Goal: Information Seeking & Learning: Learn about a topic

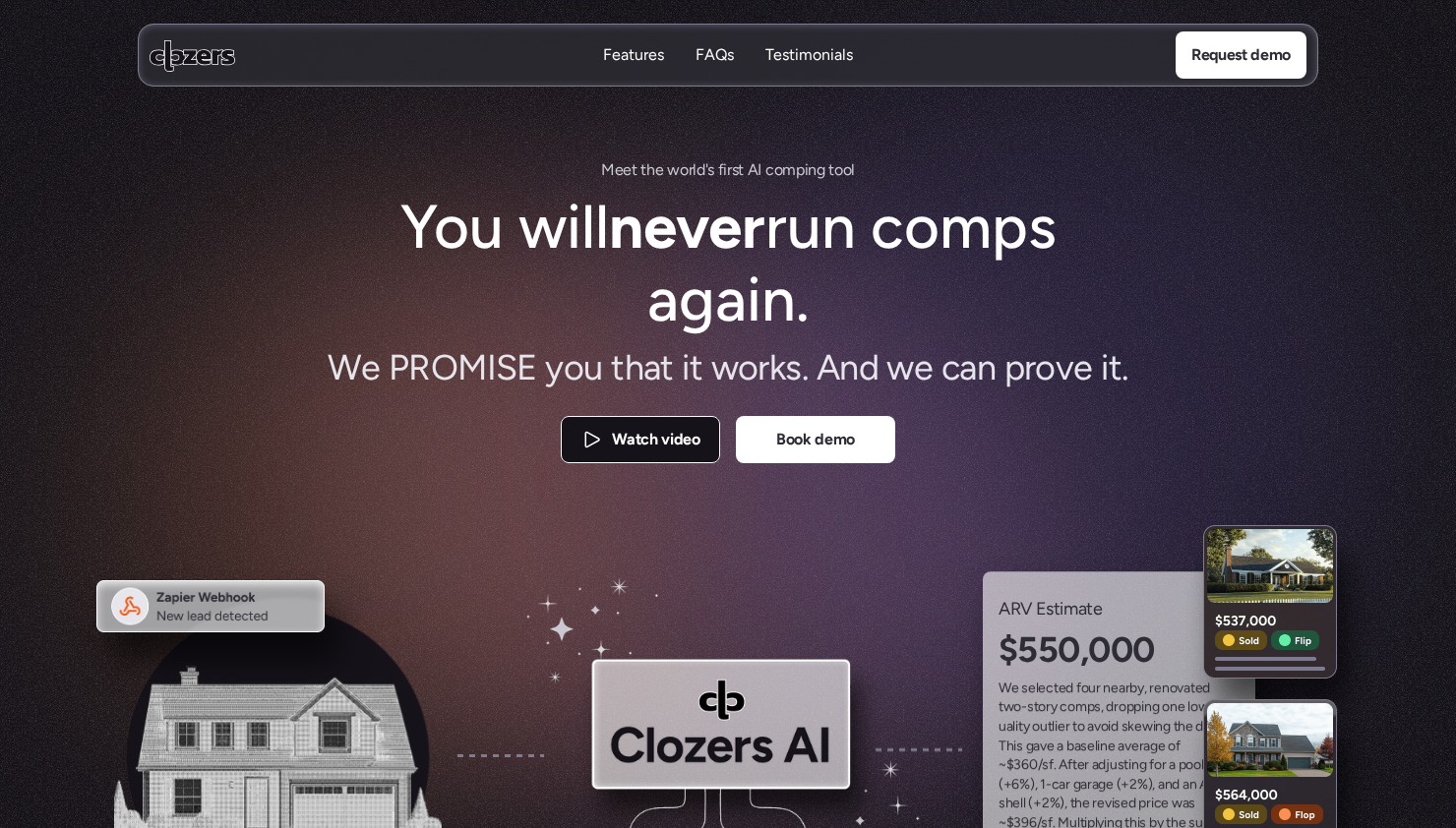
click at [633, 445] on p "Watch video" at bounding box center [655, 440] width 87 height 26
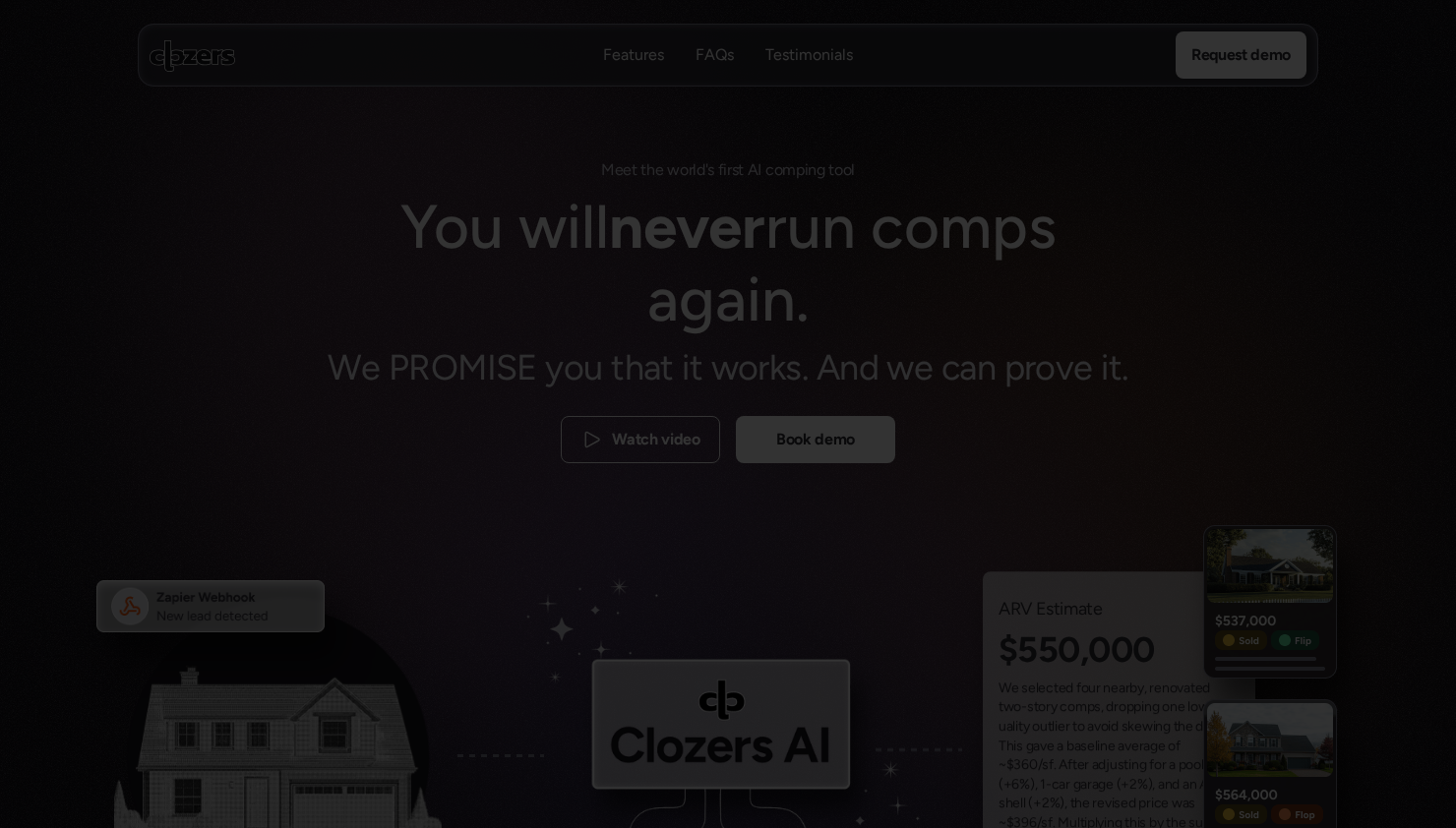
click at [1253, 291] on div at bounding box center [728, 414] width 1456 height 828
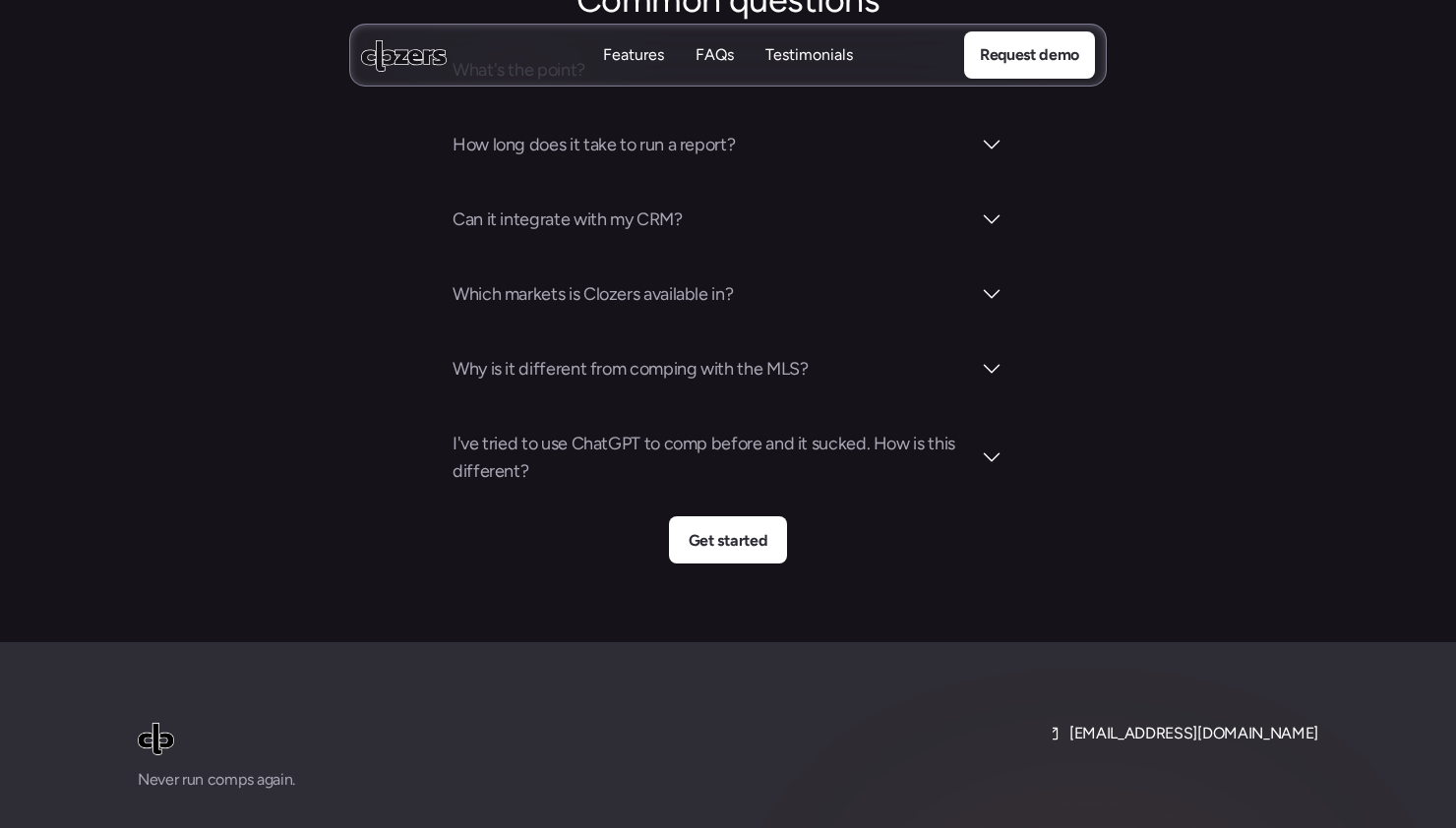
scroll to position [6968, 0]
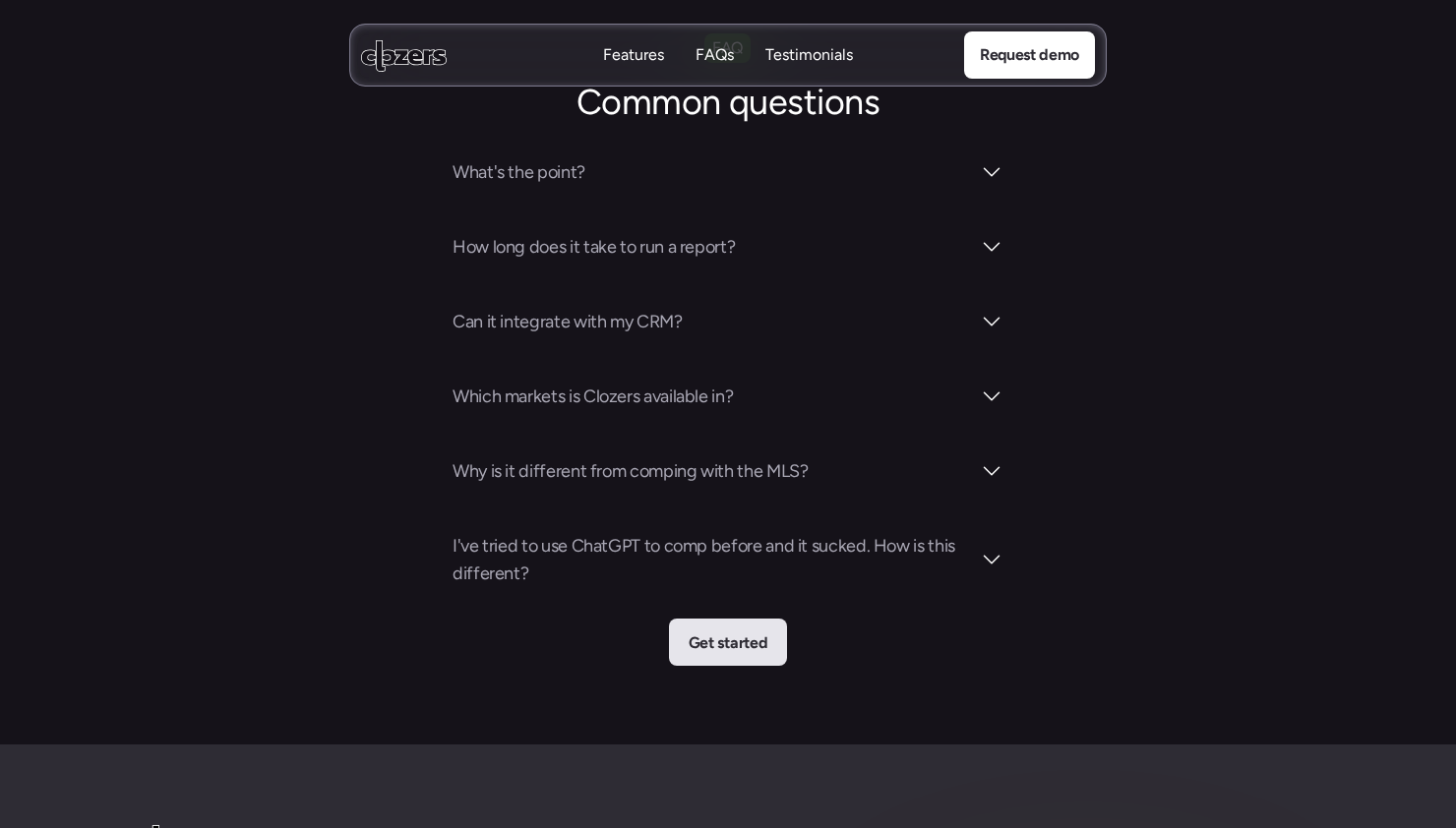
click at [761, 630] on p "Get started" at bounding box center [728, 643] width 79 height 26
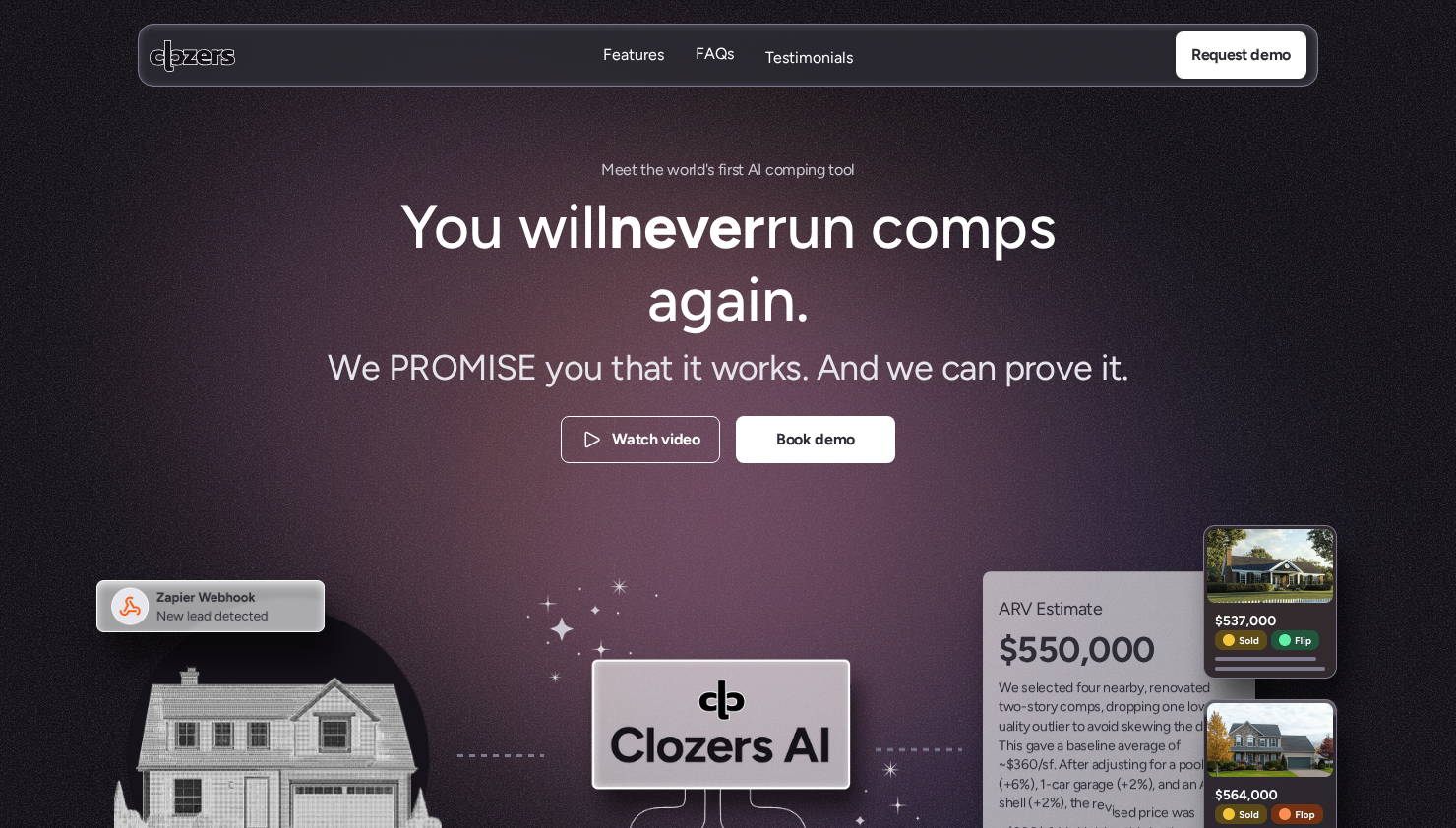
click at [786, 60] on p "Testimonials" at bounding box center [809, 58] width 87 height 22
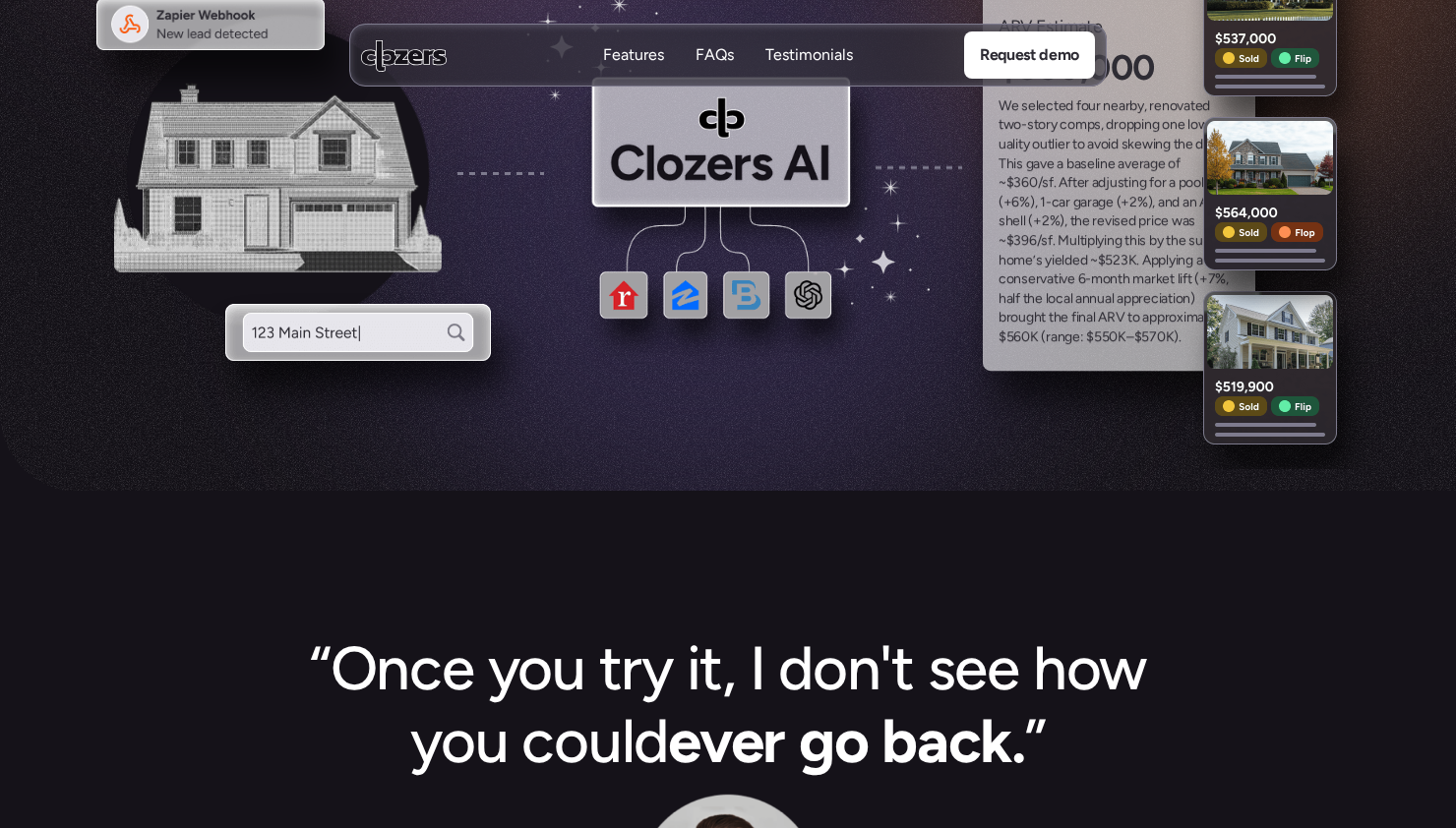
scroll to position [458, 0]
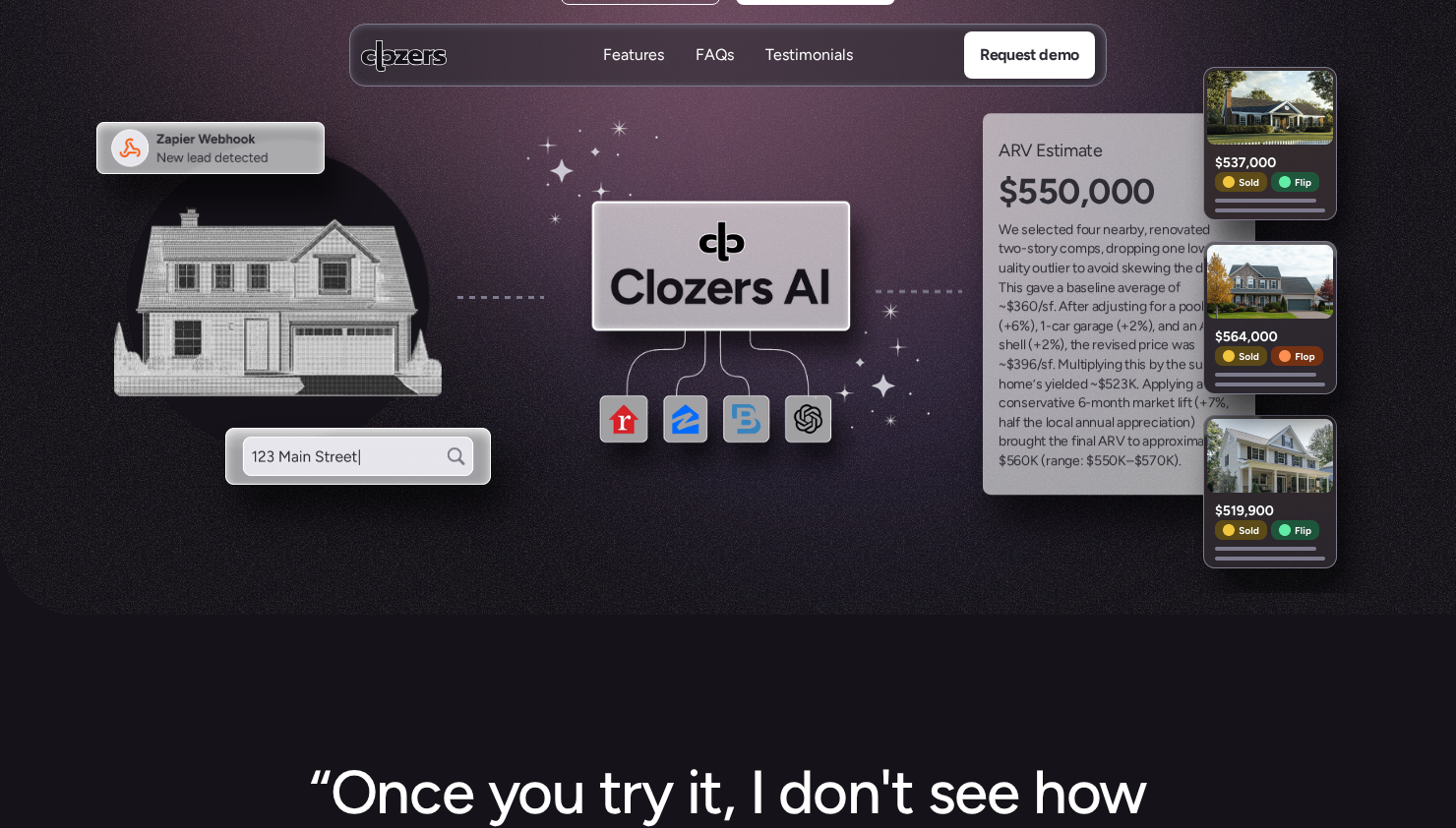
click at [717, 59] on p "FAQs" at bounding box center [715, 55] width 39 height 22
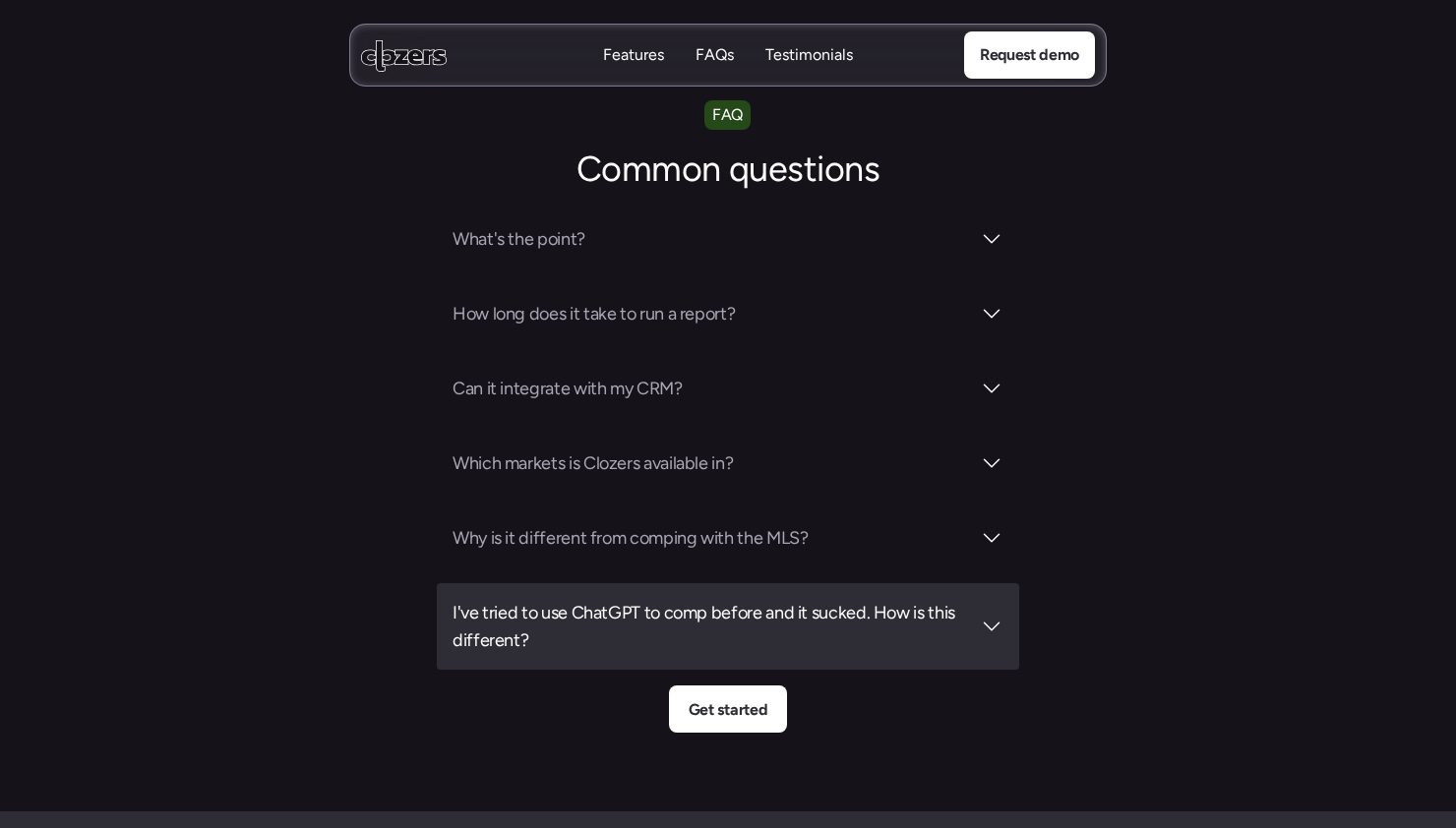
scroll to position [6921, 0]
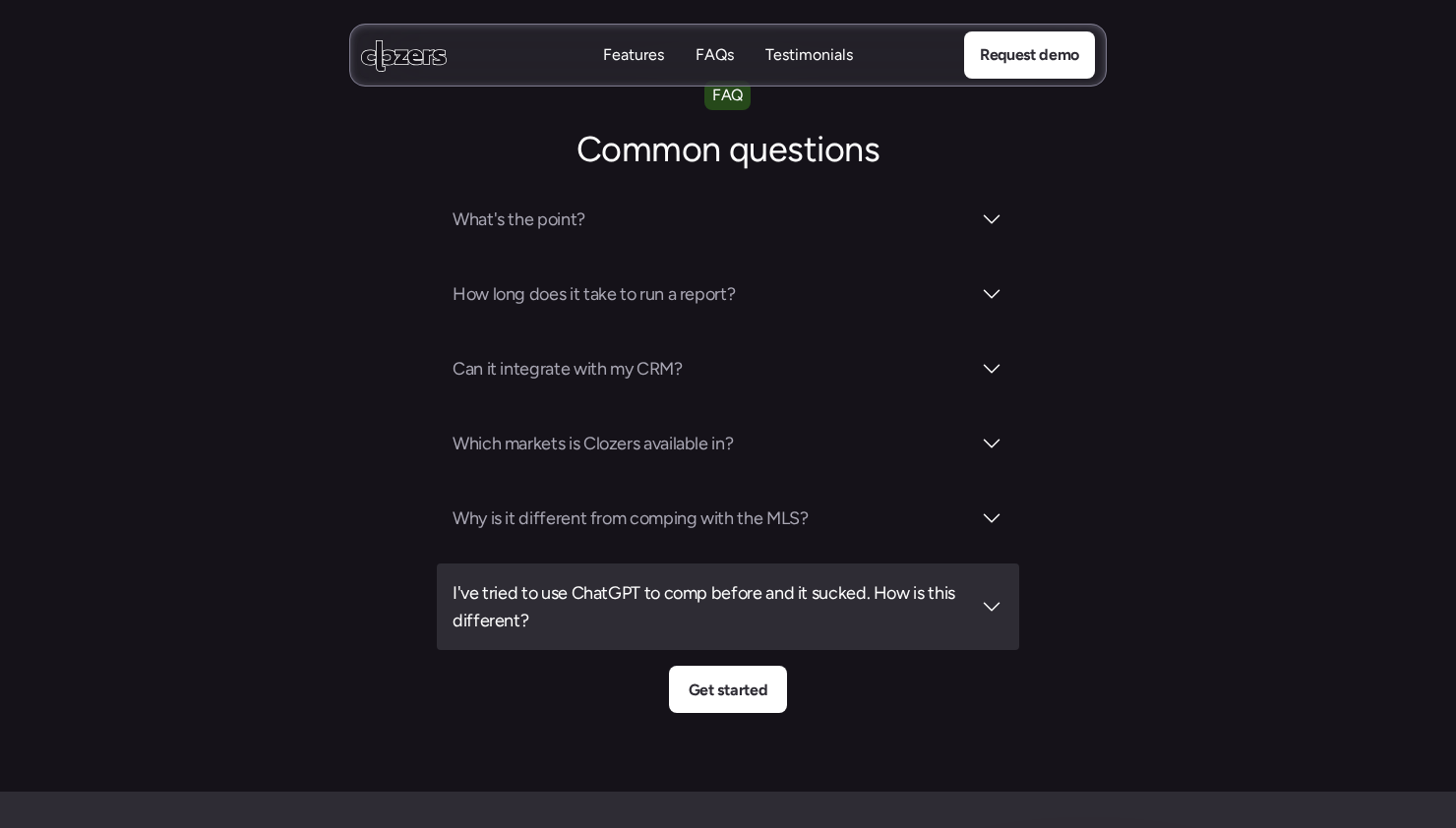
click at [728, 580] on h3 "I've tried to use ChatGPT to comp before and it sucked. How is this different?" at bounding box center [711, 607] width 518 height 55
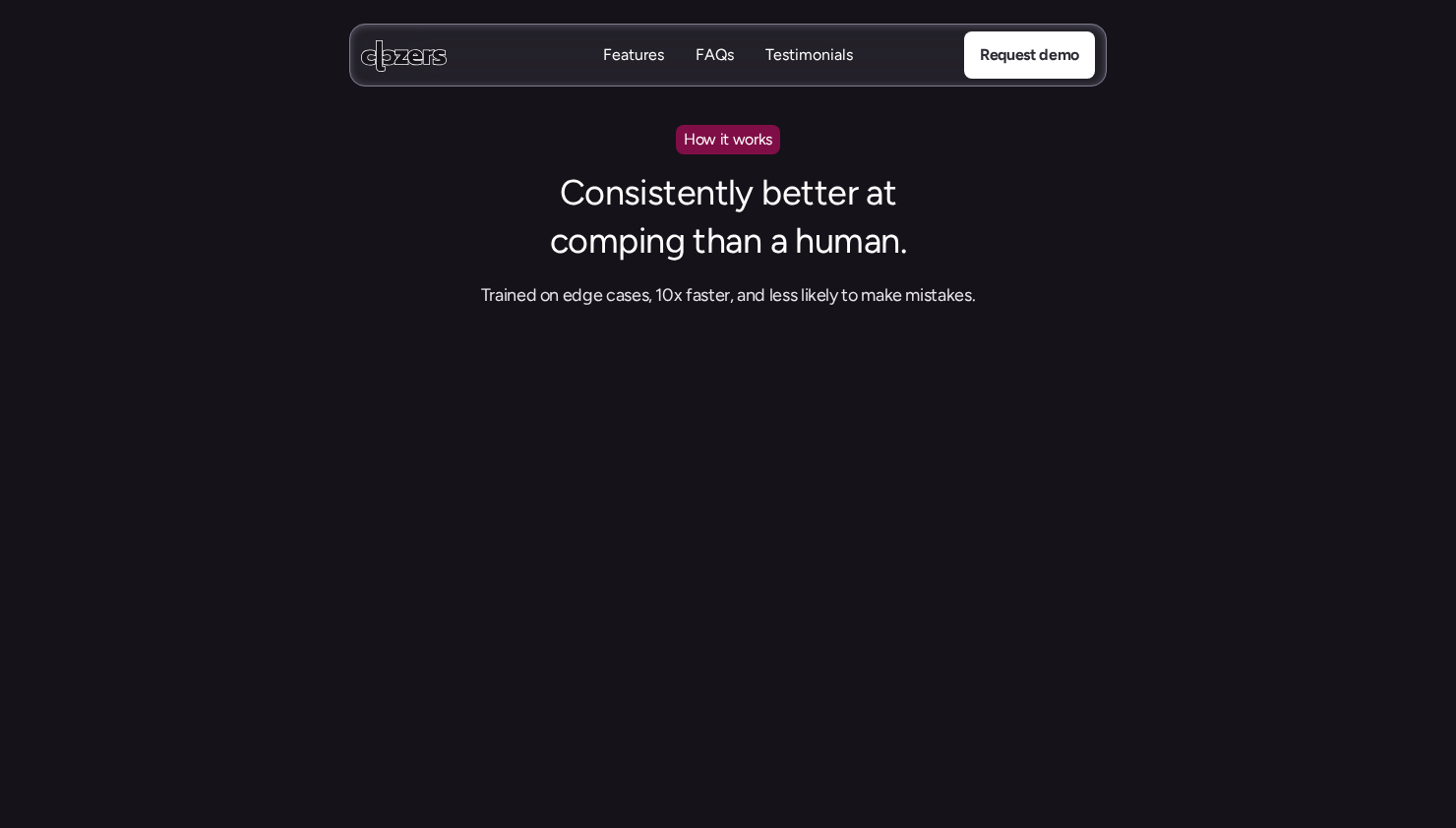
scroll to position [1339, 0]
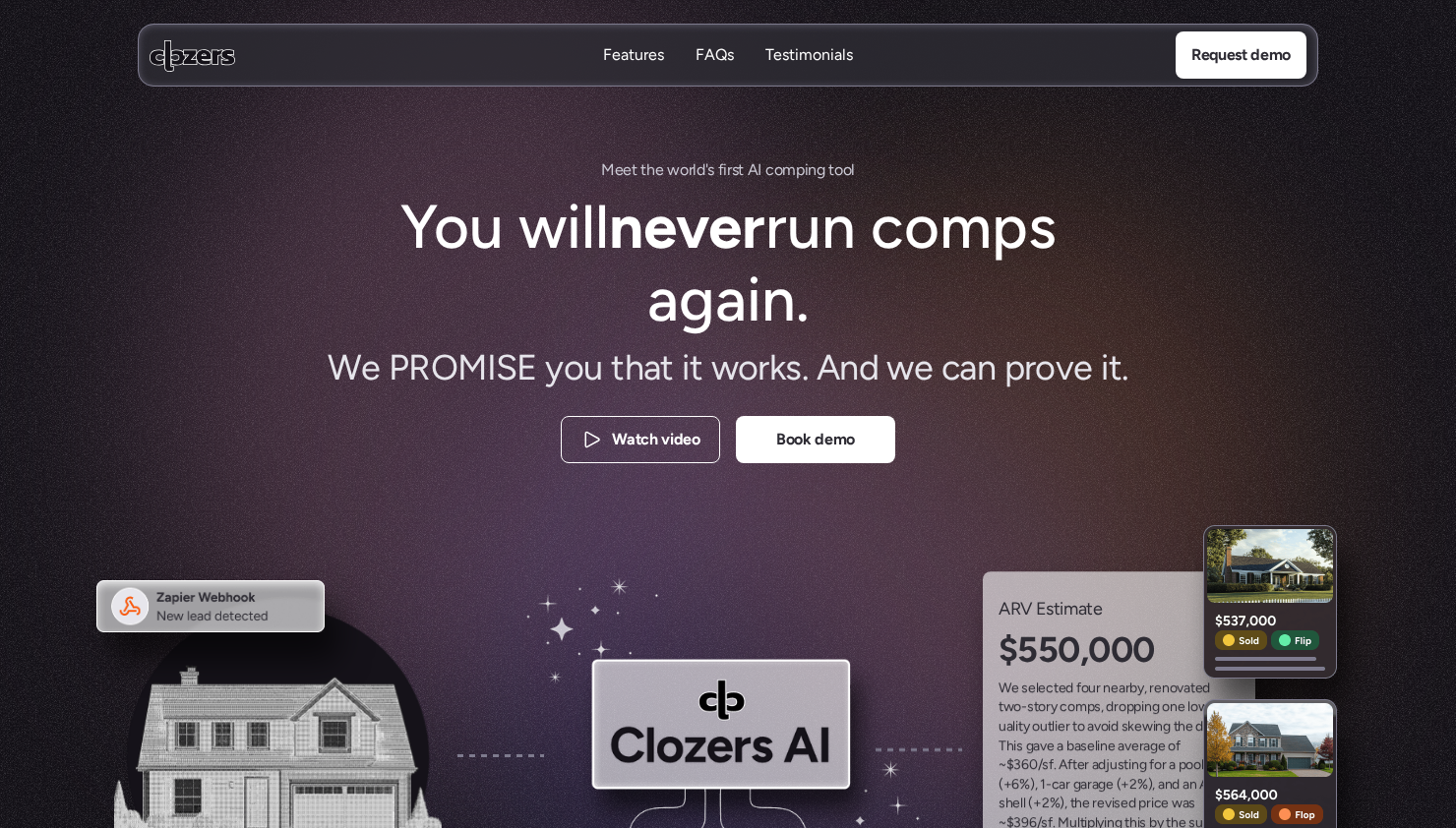
click at [176, 68] on icon at bounding box center [192, 55] width 85 height 33
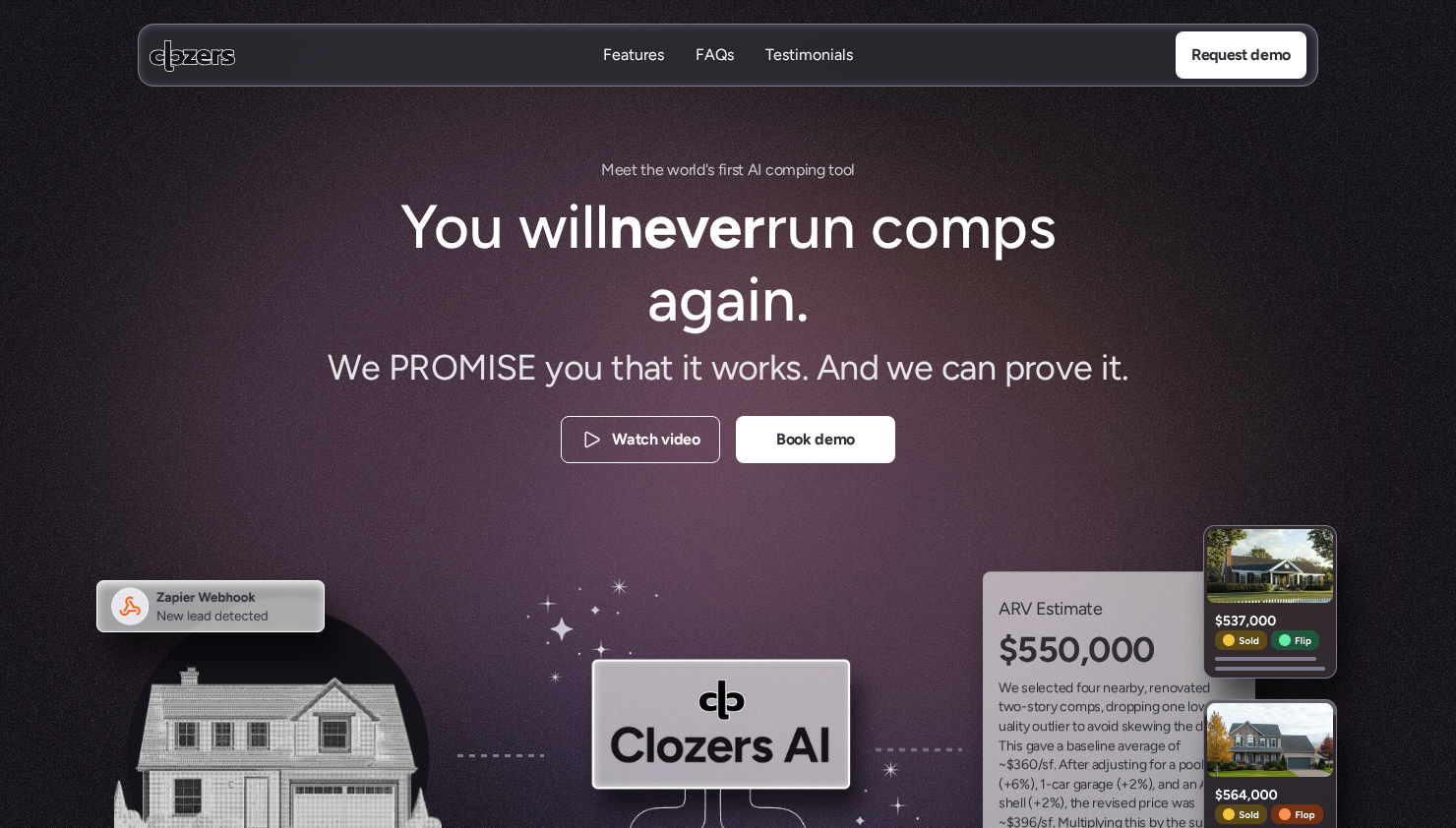
click at [185, 59] on use at bounding box center [192, 55] width 85 height 32
